Goal: Task Accomplishment & Management: Complete application form

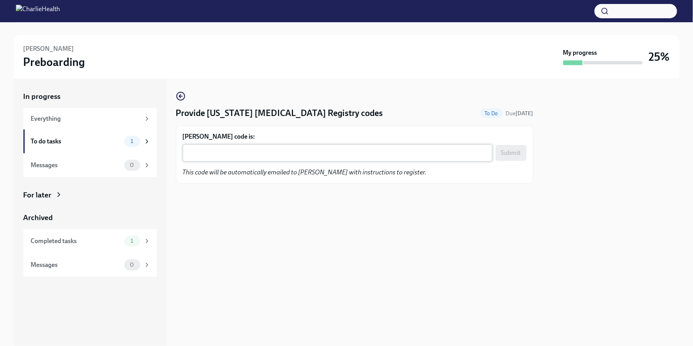
click at [215, 148] on textarea "[PERSON_NAME] code is:" at bounding box center [338, 153] width 300 height 10
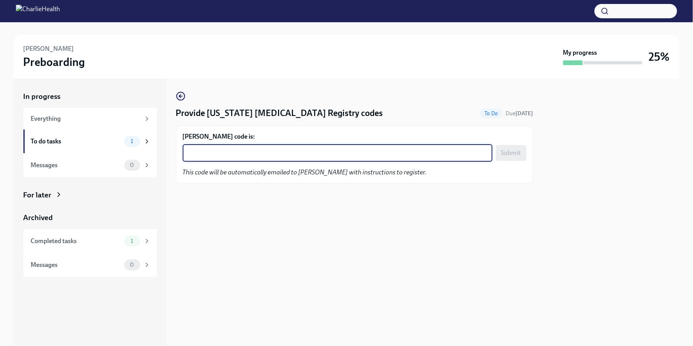
paste textarea "7TN2L4NX7X5C"
type textarea "7TN2L4NX7X5C"
click at [512, 153] on span "Submit" at bounding box center [511, 153] width 20 height 8
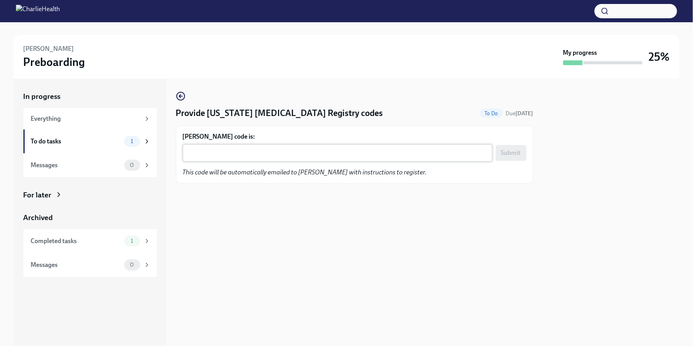
click at [225, 155] on textarea "[PERSON_NAME] code is:" at bounding box center [338, 153] width 300 height 10
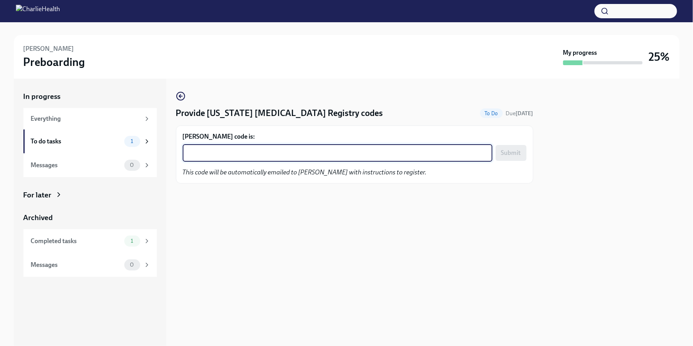
paste textarea "JSBYBK2W1K68"
type textarea "JSBYBK2W1K68"
click at [507, 152] on span "Submit" at bounding box center [511, 153] width 20 height 8
